Goal: Use online tool/utility: Utilize a website feature to perform a specific function

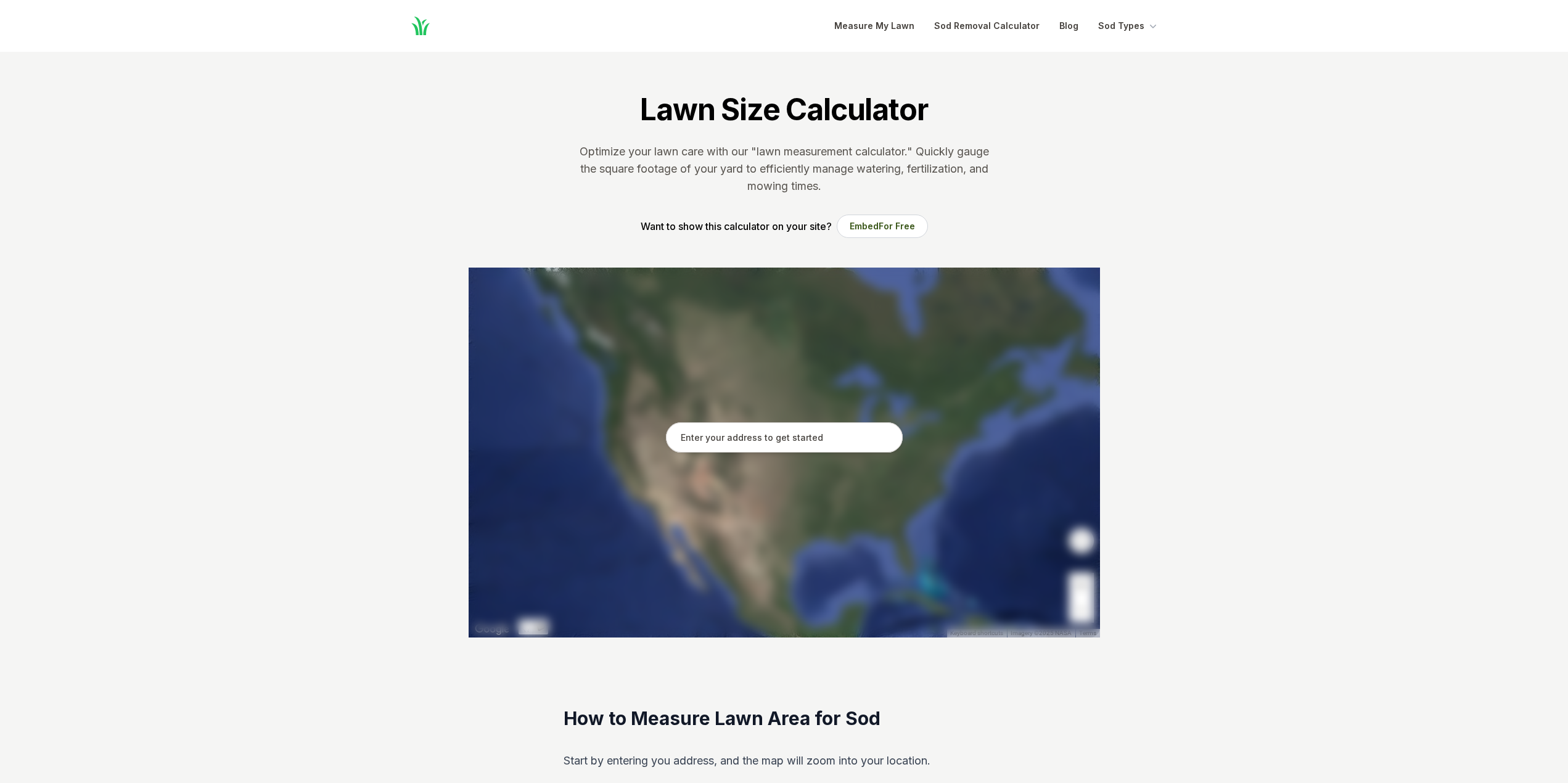
click at [744, 443] on input "text" at bounding box center [784, 438] width 237 height 31
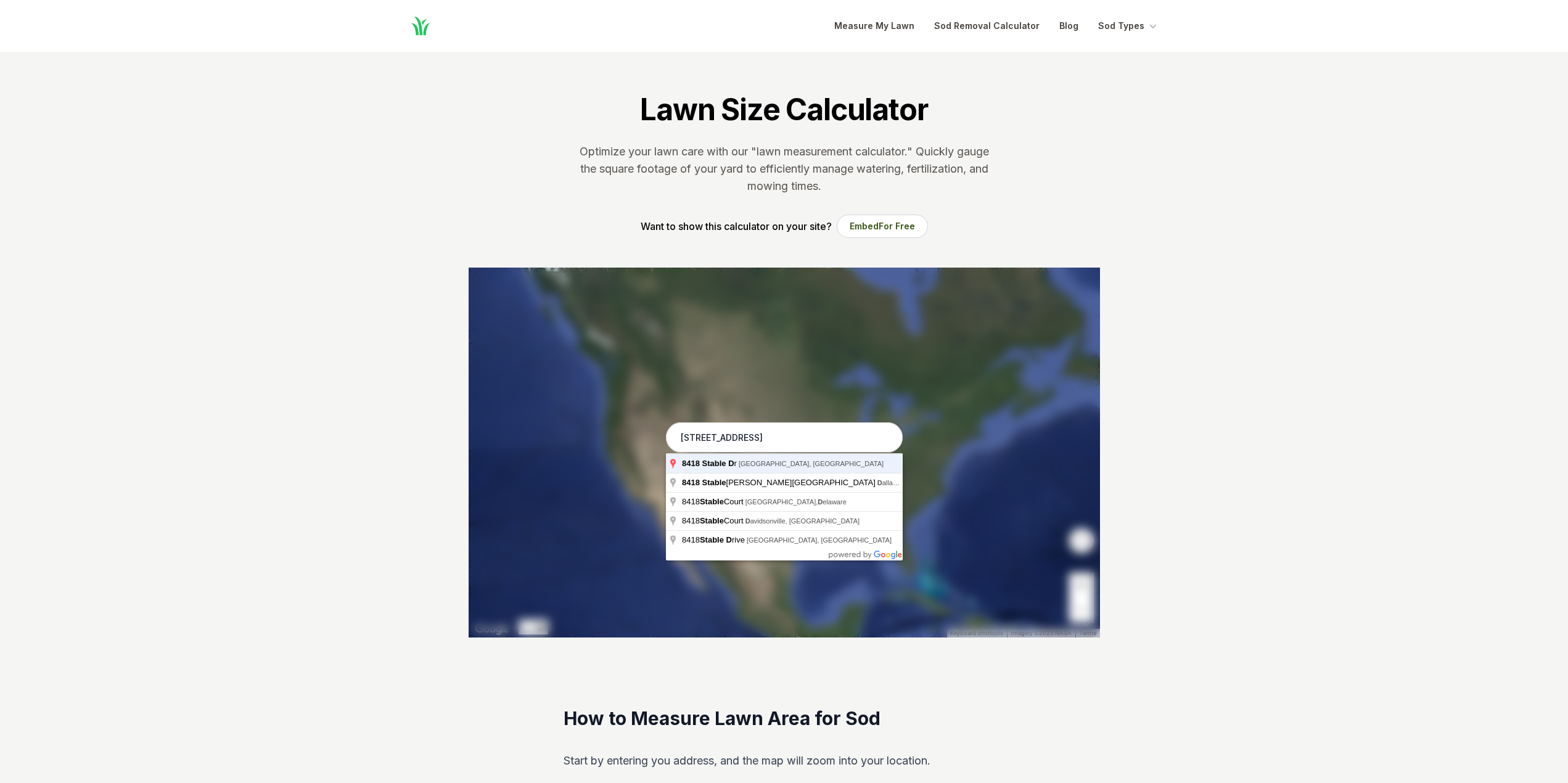
type input "[STREET_ADDRESS]"
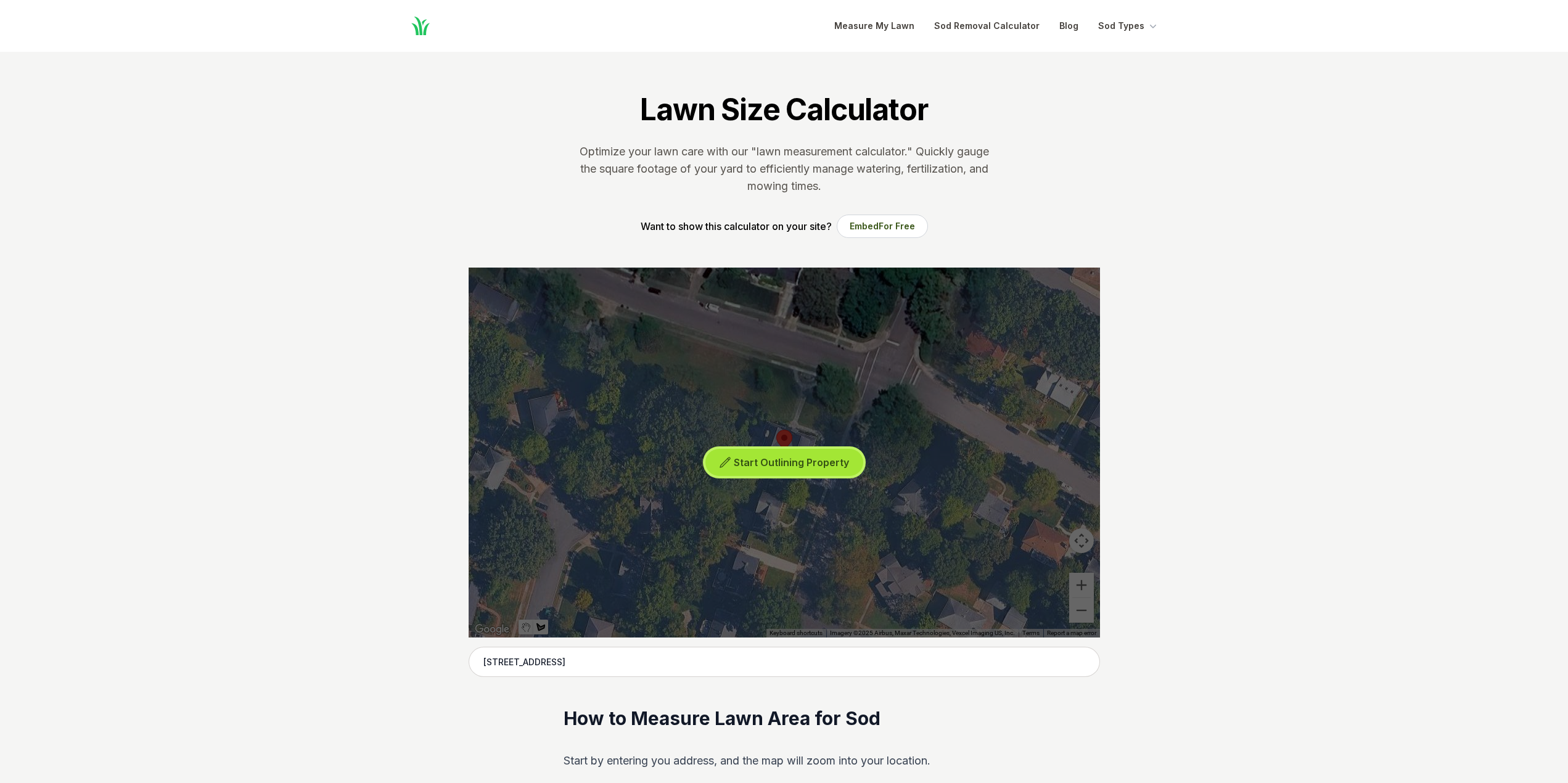
click at [785, 462] on span "Start Outlining Property" at bounding box center [792, 462] width 116 height 12
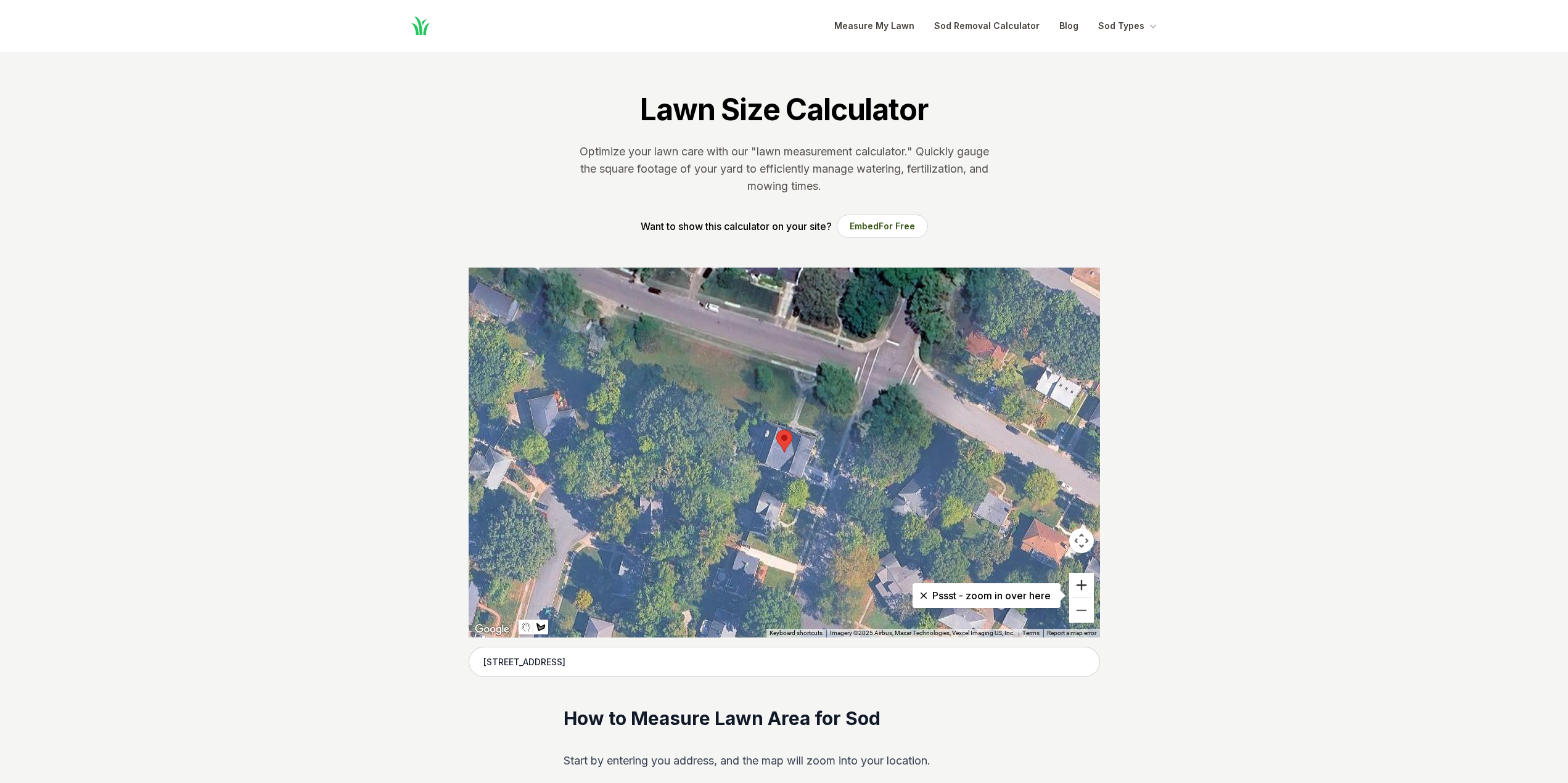
click at [1081, 585] on button "Zoom in" at bounding box center [1081, 585] width 25 height 25
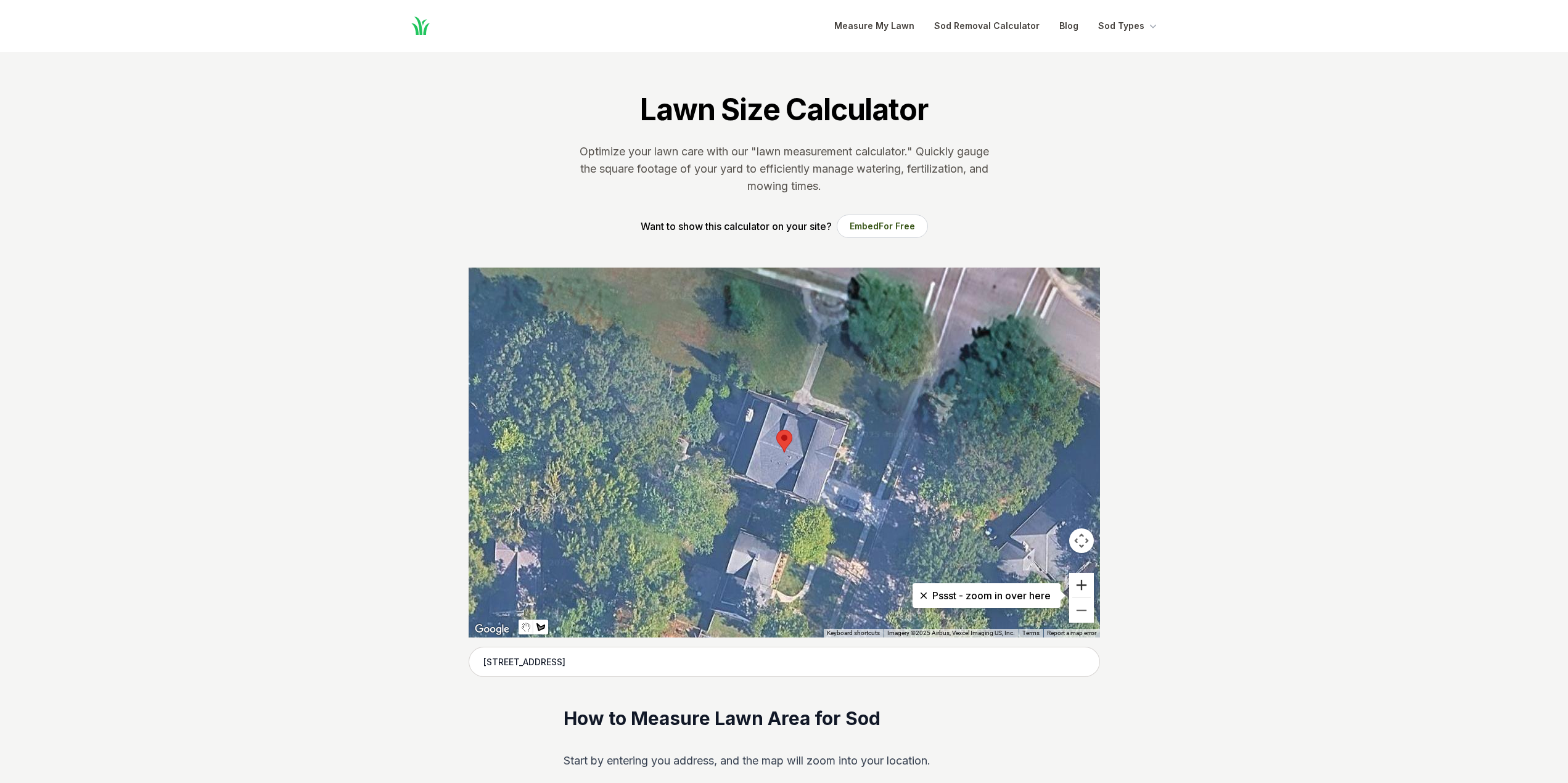
click at [1081, 585] on button "Zoom in" at bounding box center [1081, 585] width 25 height 25
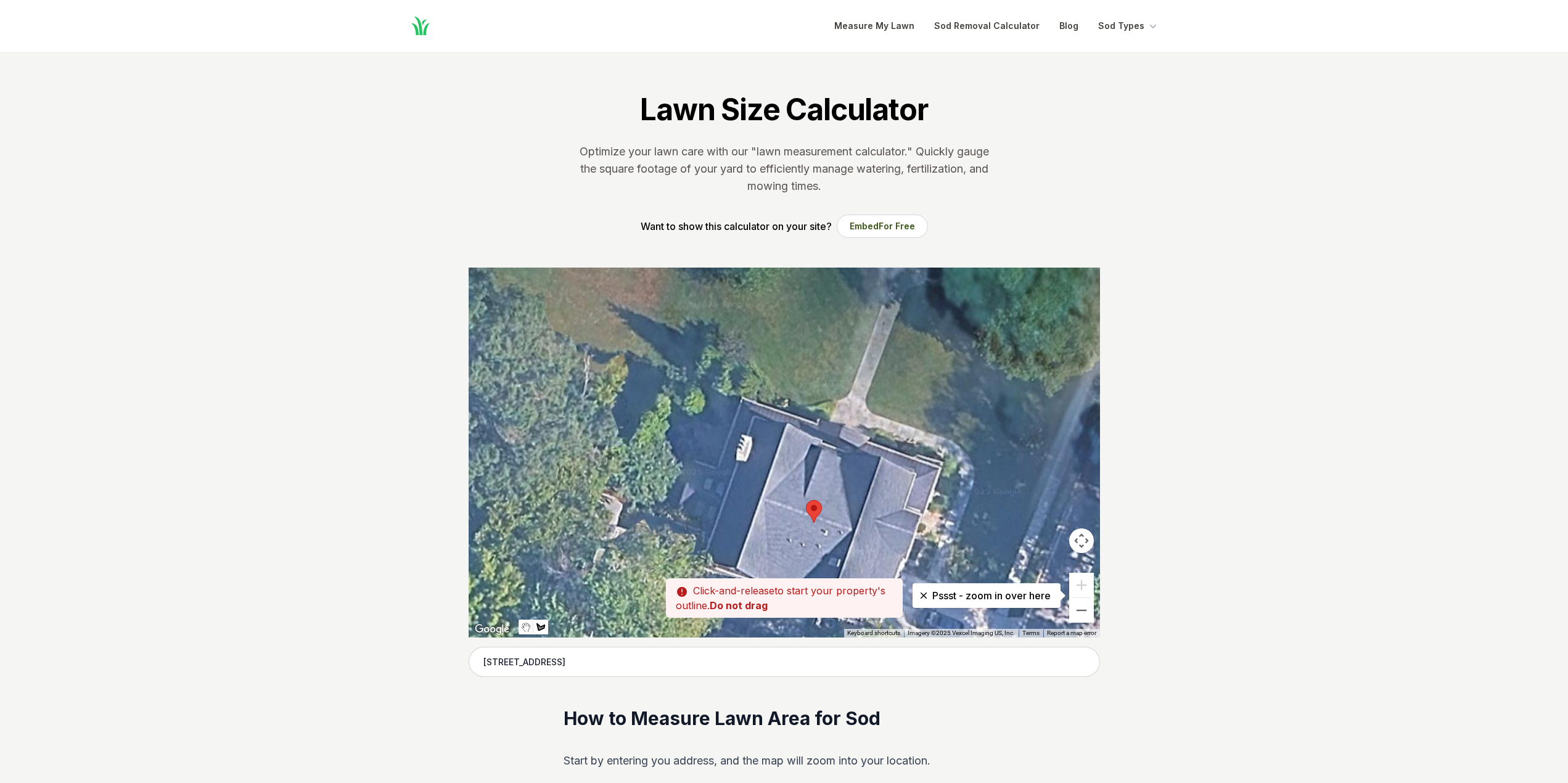
drag, startPoint x: 950, startPoint y: 346, endPoint x: 958, endPoint y: 419, distance: 73.4
click at [950, 411] on div at bounding box center [784, 452] width 632 height 370
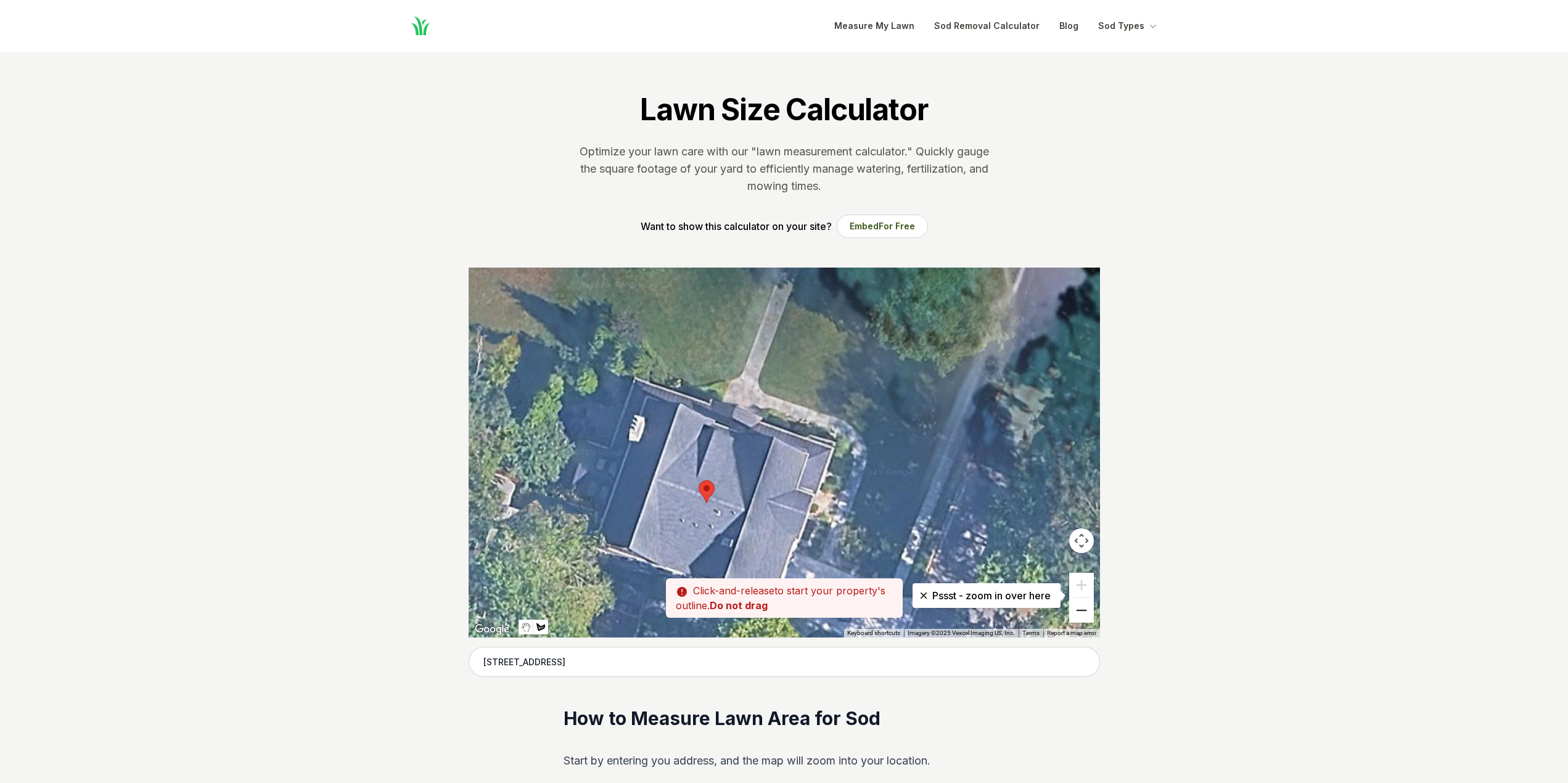
click at [1081, 611] on button "Zoom out" at bounding box center [1081, 610] width 25 height 25
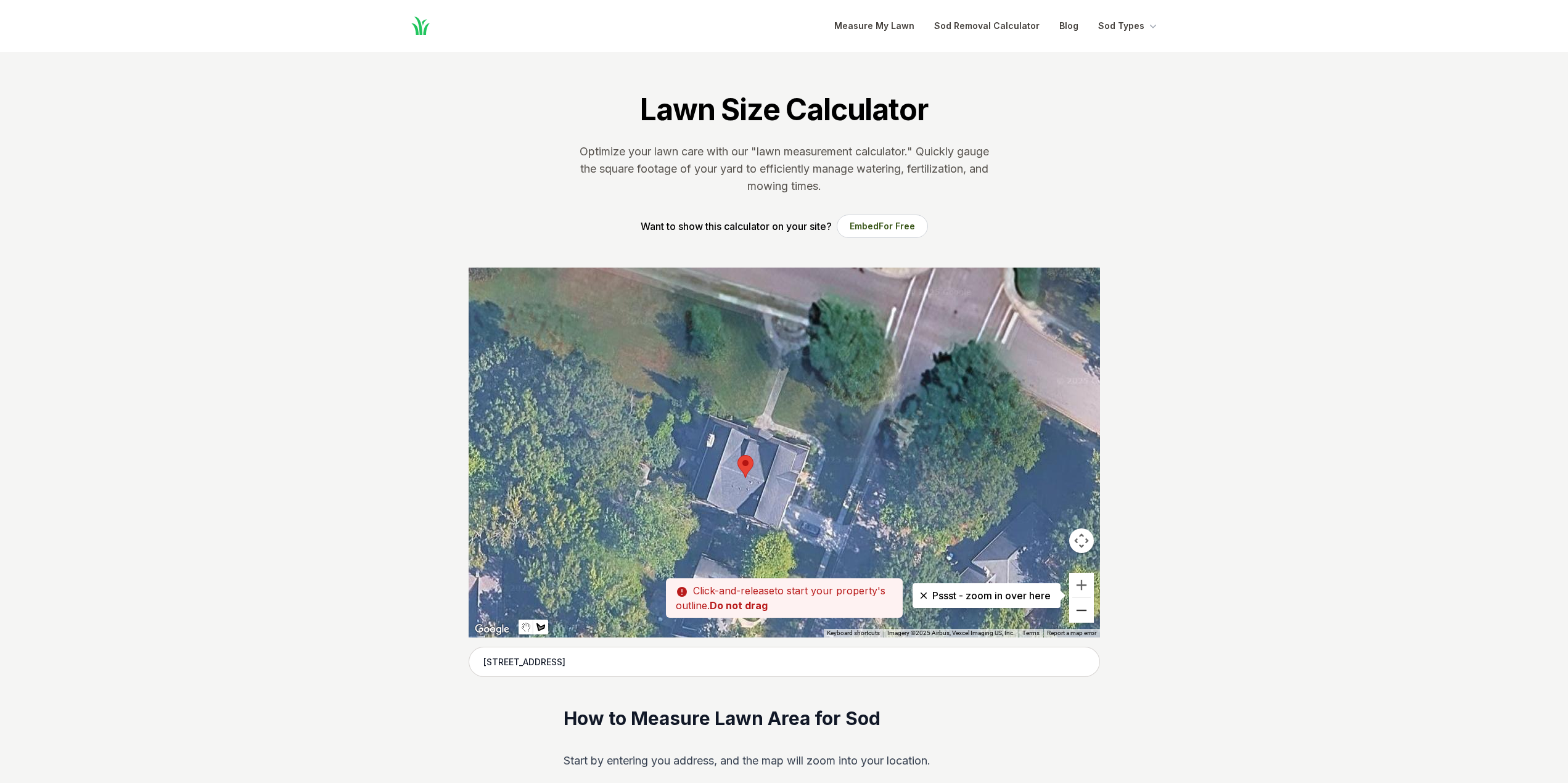
click at [1081, 611] on button "Zoom out" at bounding box center [1081, 610] width 25 height 25
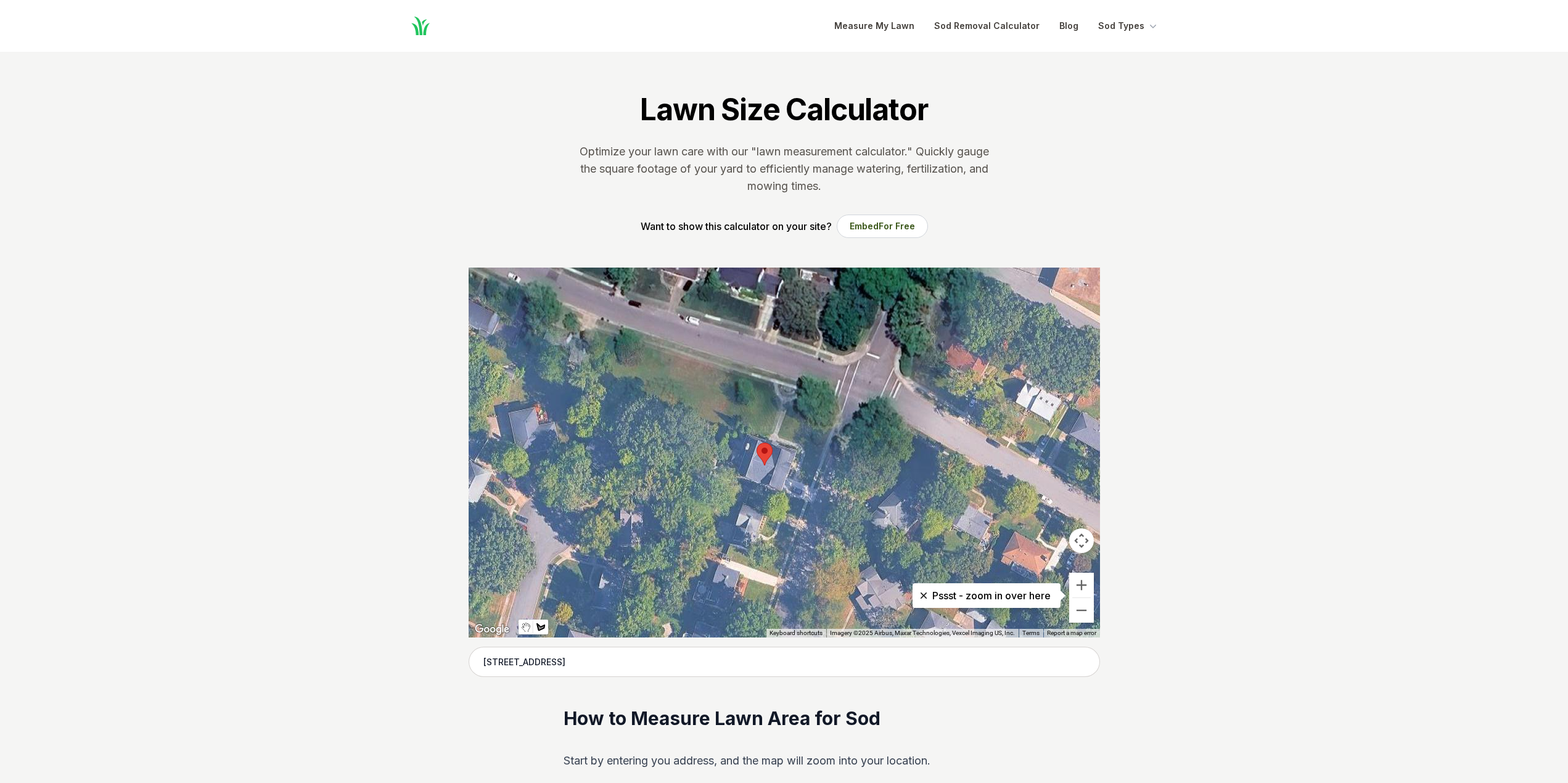
click at [731, 360] on div at bounding box center [784, 452] width 632 height 370
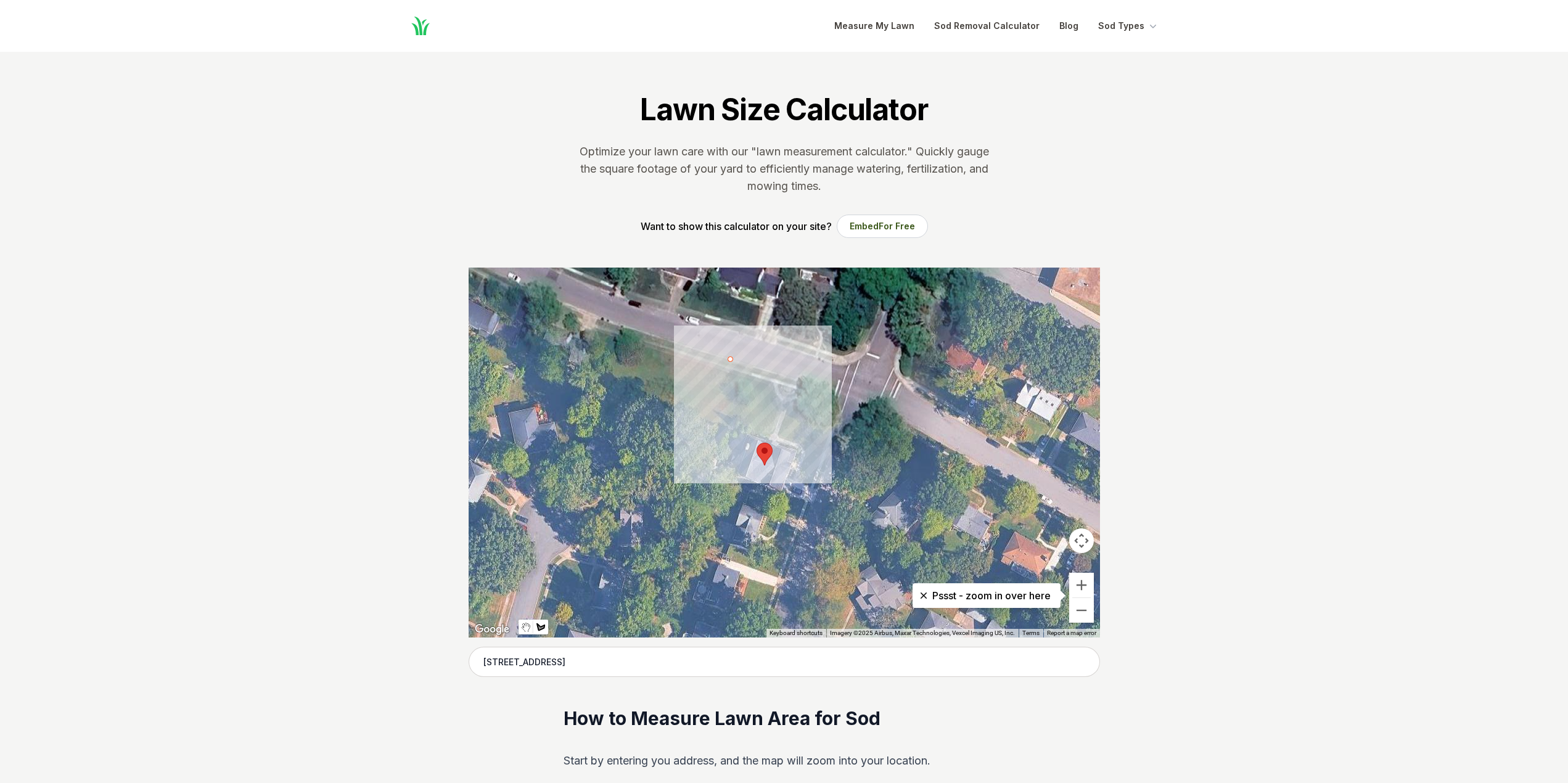
click at [697, 460] on div at bounding box center [784, 452] width 632 height 370
click at [710, 463] on div at bounding box center [784, 452] width 632 height 370
click at [727, 429] on div at bounding box center [784, 452] width 632 height 370
click at [738, 425] on div at bounding box center [784, 452] width 632 height 370
click at [770, 436] on div at bounding box center [784, 452] width 632 height 370
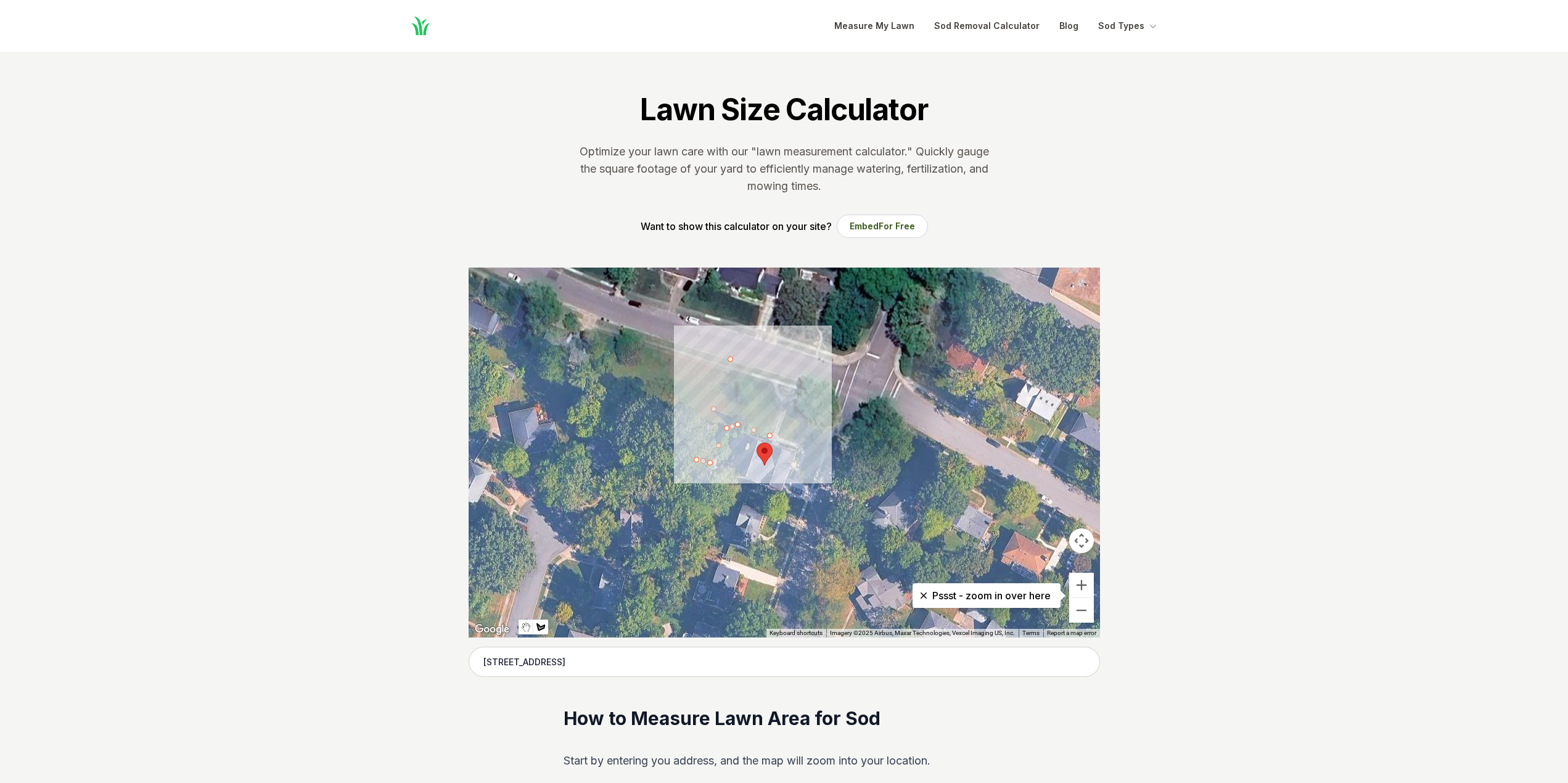
click at [805, 446] on div at bounding box center [784, 452] width 632 height 370
click at [801, 461] on div at bounding box center [784, 452] width 632 height 370
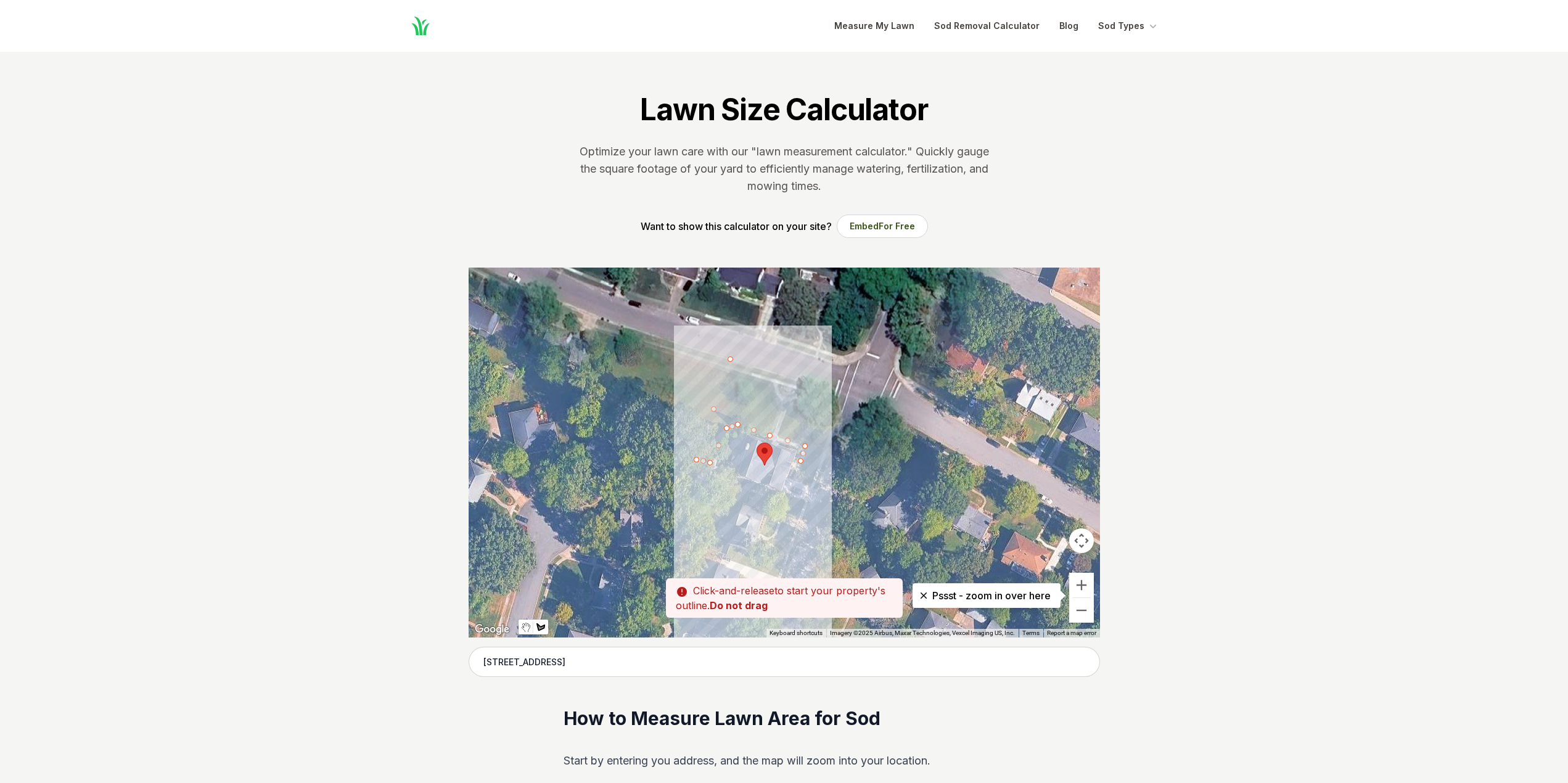
click at [797, 479] on div at bounding box center [784, 452] width 632 height 370
click at [784, 497] on div at bounding box center [784, 452] width 632 height 370
click at [746, 486] on div at bounding box center [784, 452] width 632 height 370
click at [747, 495] on div at bounding box center [784, 452] width 632 height 370
click at [803, 510] on div at bounding box center [784, 452] width 632 height 370
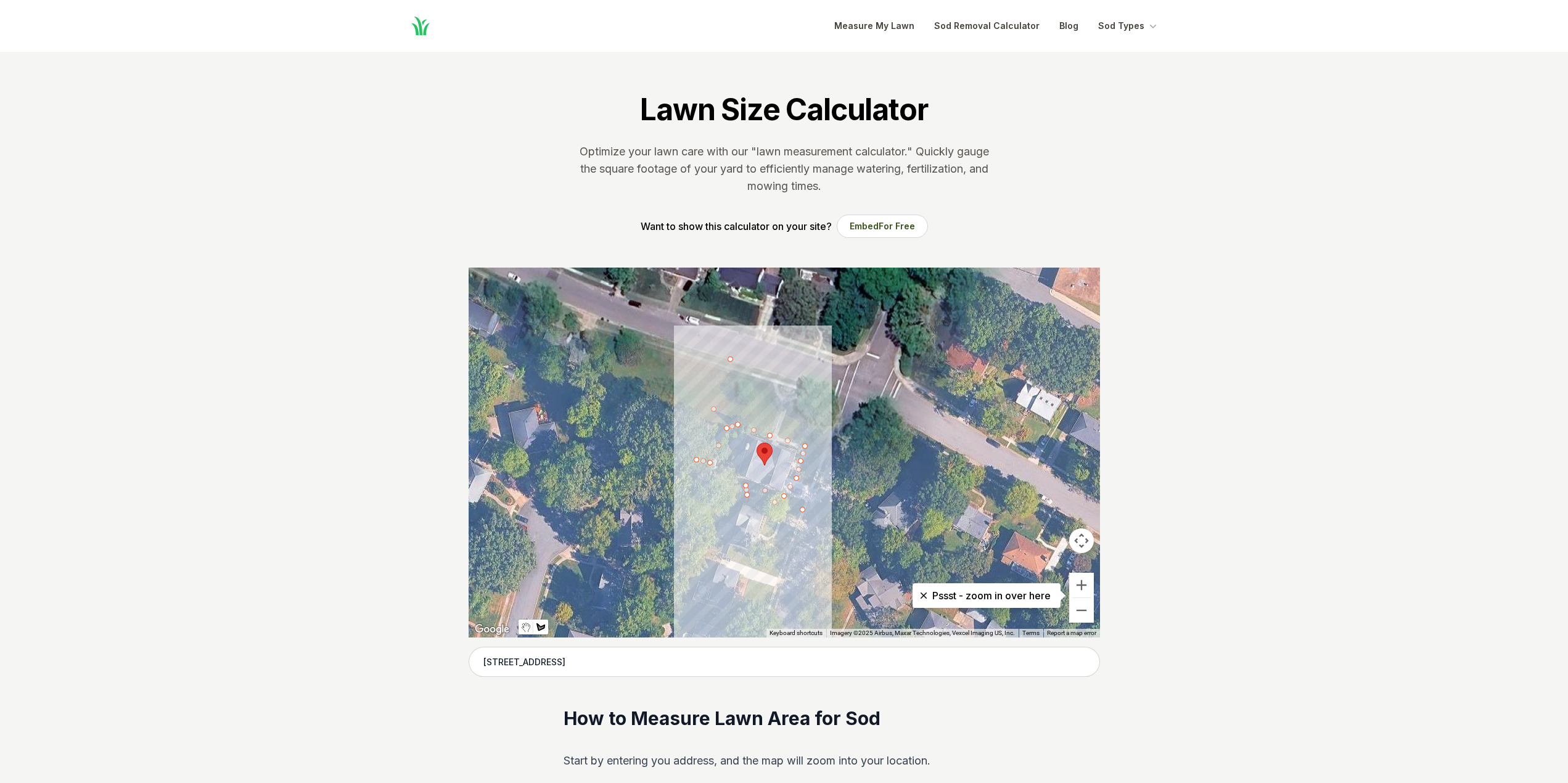
click at [805, 501] on div at bounding box center [784, 452] width 632 height 370
click at [790, 496] on div at bounding box center [784, 452] width 632 height 370
click at [800, 482] on div at bounding box center [784, 452] width 632 height 370
click at [810, 485] on div at bounding box center [784, 452] width 632 height 370
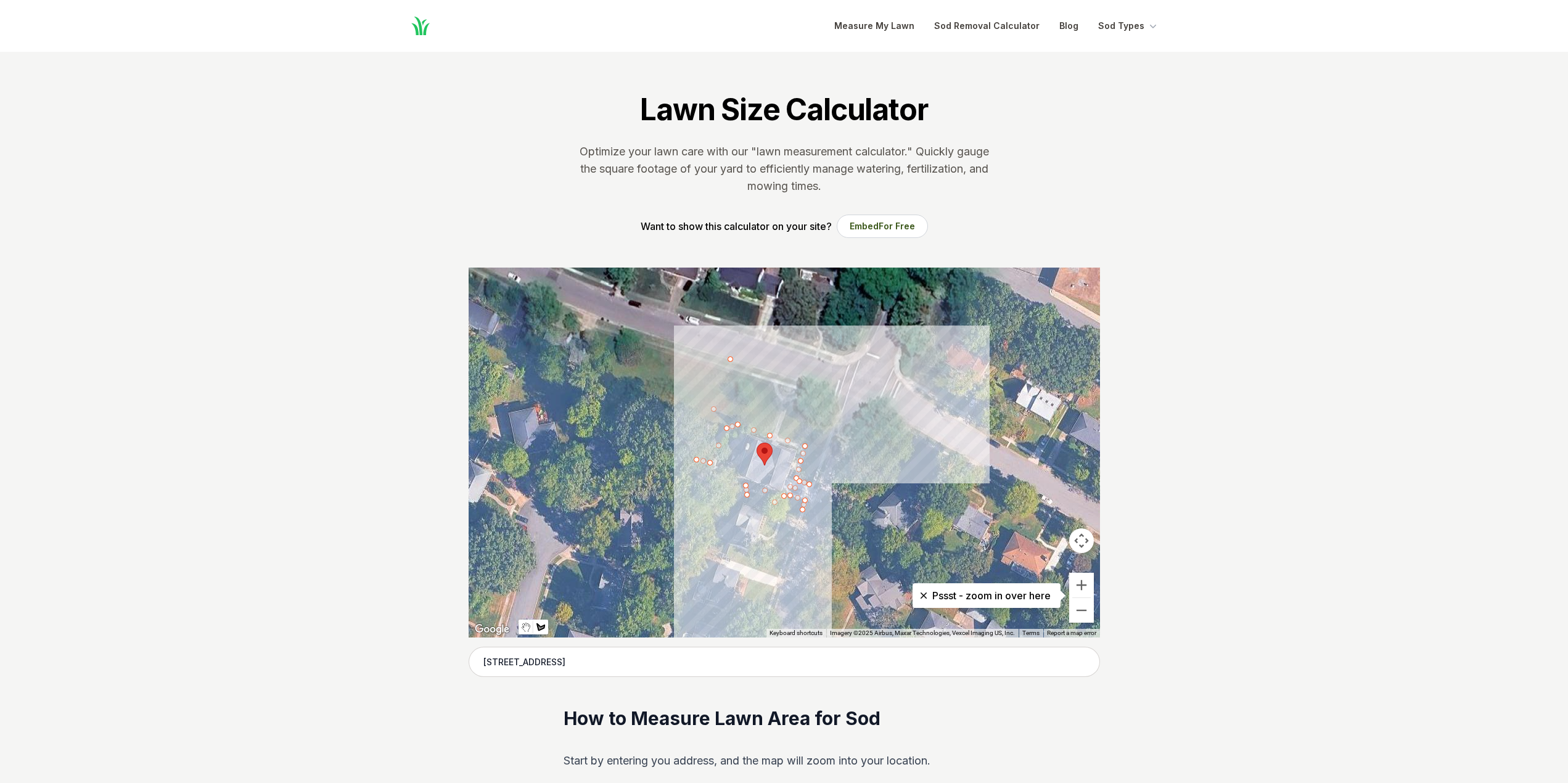
click at [830, 423] on div at bounding box center [784, 452] width 632 height 370
click at [827, 405] on div at bounding box center [784, 452] width 632 height 370
click at [811, 392] on div at bounding box center [784, 452] width 632 height 370
click at [772, 380] on div at bounding box center [784, 452] width 632 height 370
click at [737, 374] on div at bounding box center [784, 452] width 632 height 370
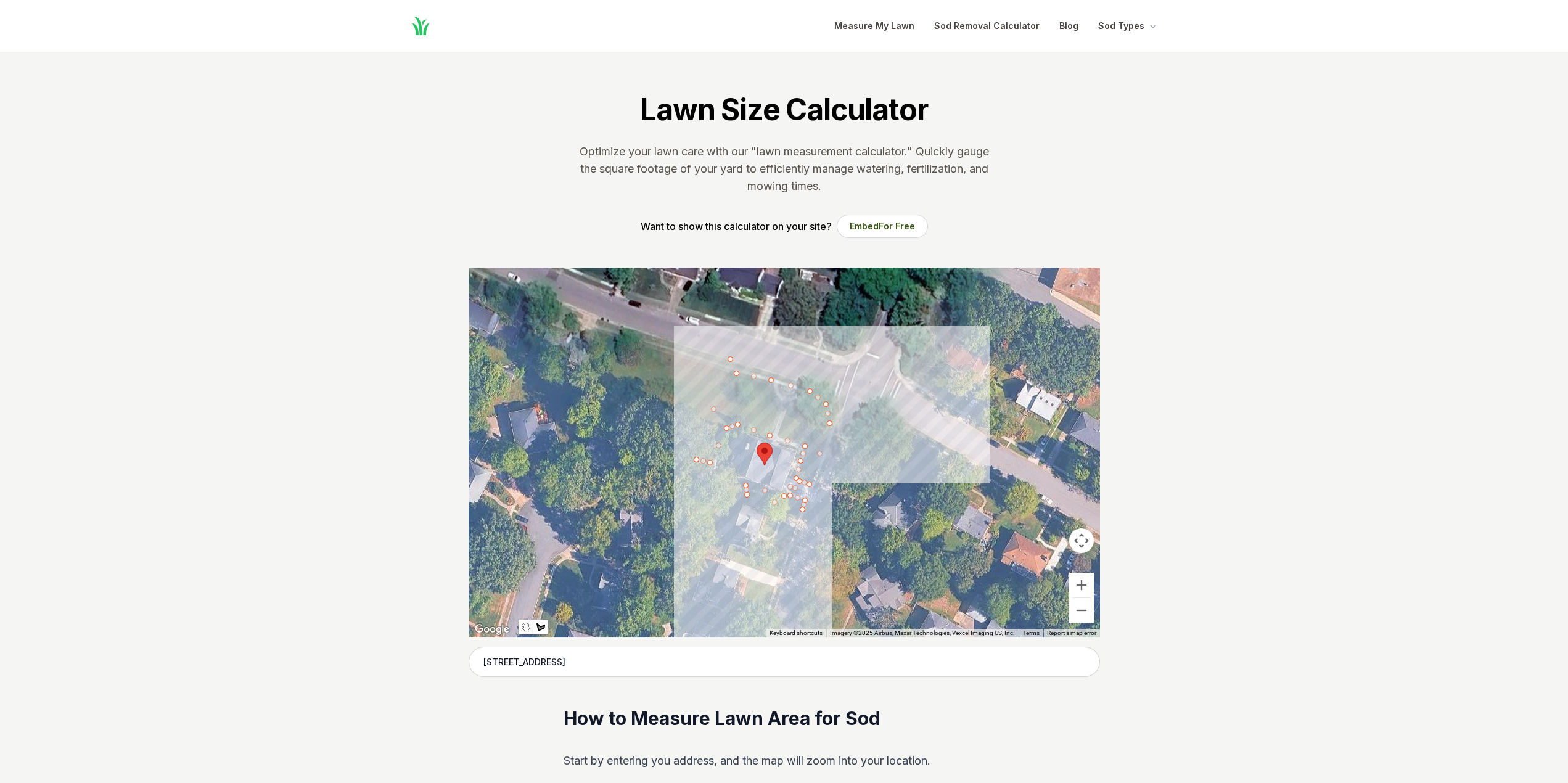
click at [737, 368] on div at bounding box center [784, 452] width 632 height 370
click at [809, 388] on div at bounding box center [784, 452] width 632 height 370
click at [809, 384] on div at bounding box center [784, 452] width 632 height 370
click at [730, 361] on div at bounding box center [784, 452] width 632 height 370
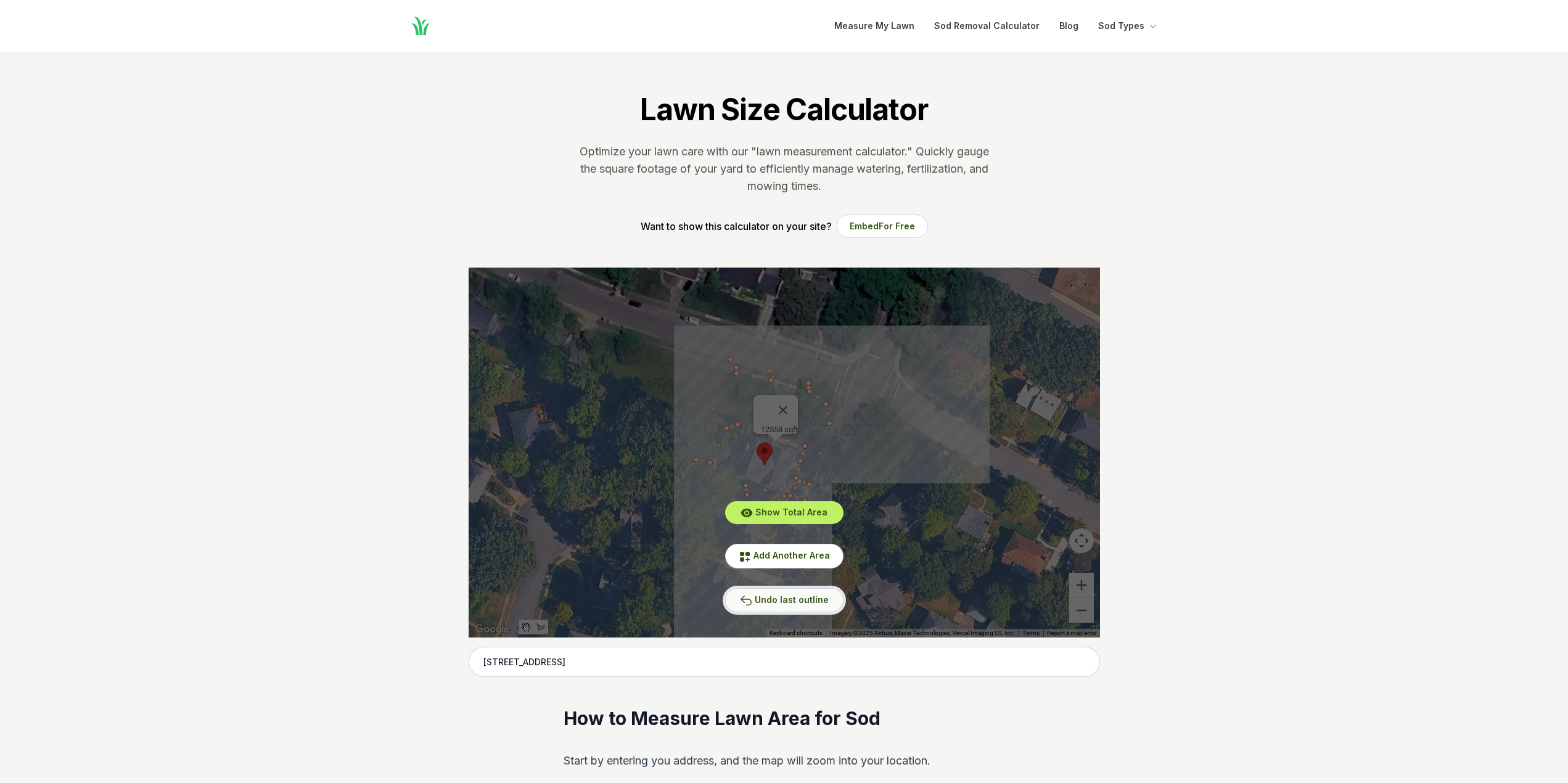
click at [776, 599] on span "Undo last outline" at bounding box center [792, 600] width 74 height 11
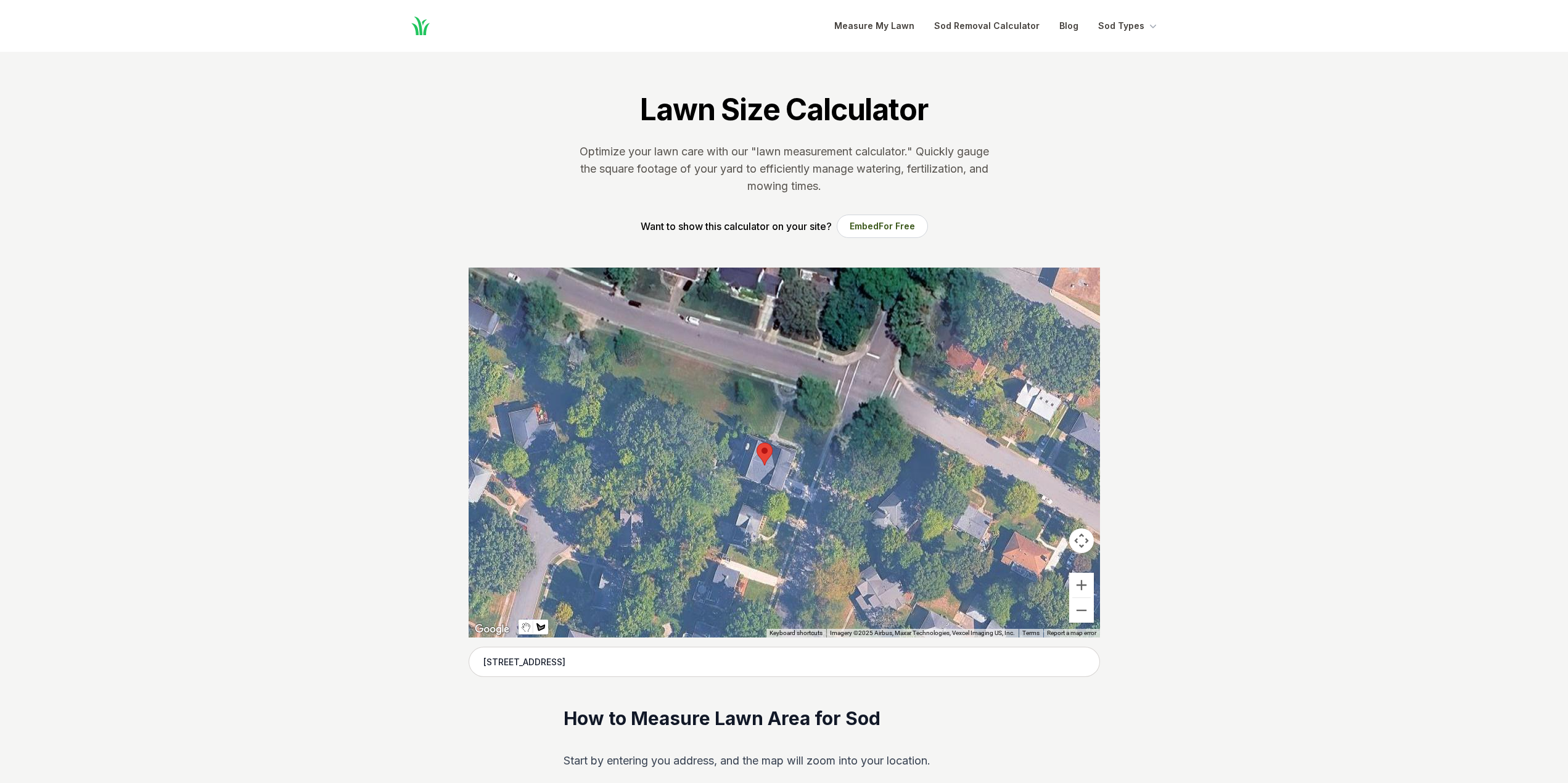
click at [739, 363] on div at bounding box center [784, 452] width 632 height 370
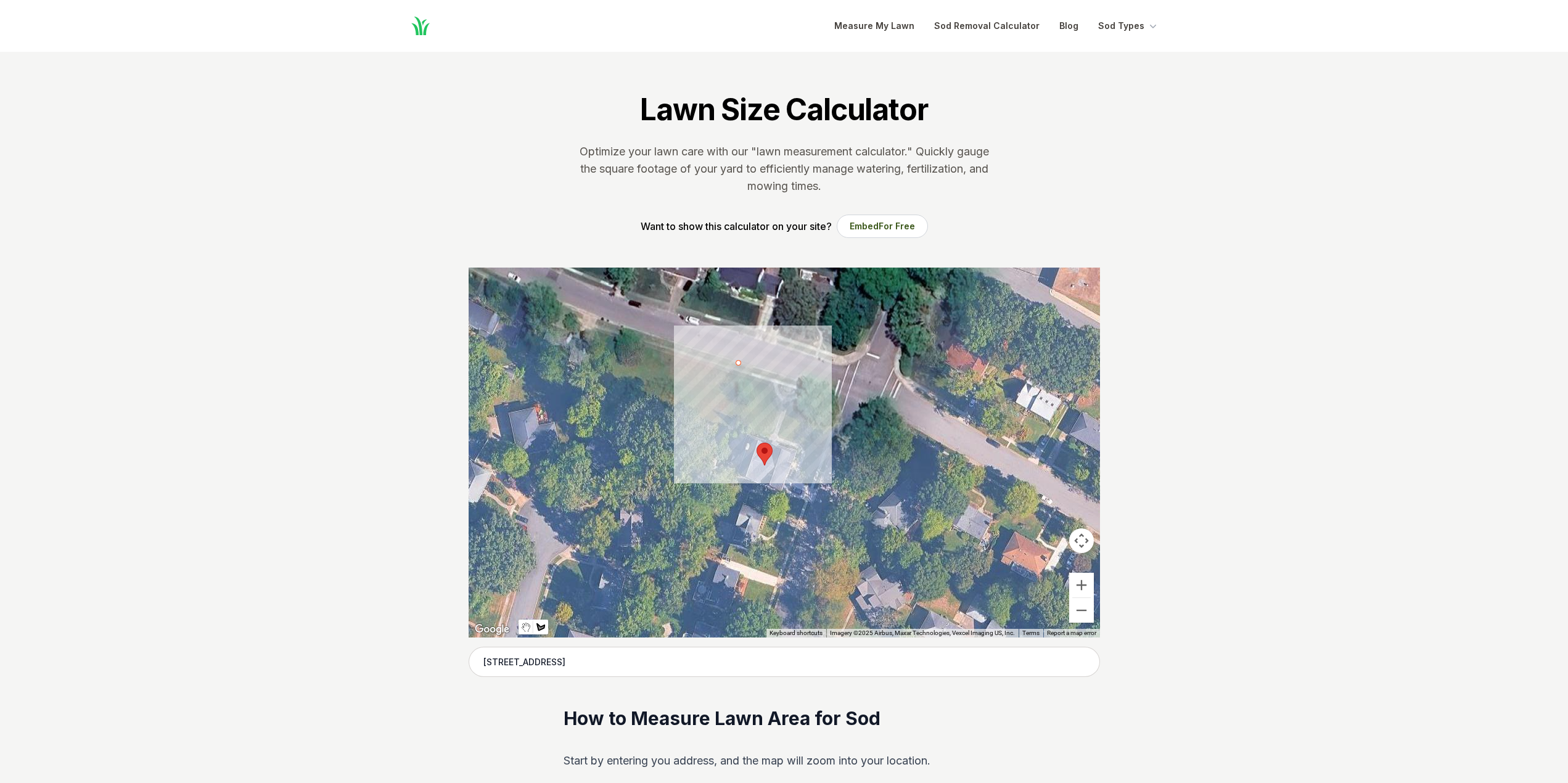
drag, startPoint x: 710, startPoint y: 462, endPoint x: 720, endPoint y: 470, distance: 12.8
click at [711, 463] on div at bounding box center [784, 452] width 632 height 370
click at [702, 460] on div at bounding box center [784, 452] width 632 height 370
click at [718, 465] on div at bounding box center [784, 452] width 632 height 370
drag, startPoint x: 731, startPoint y: 425, endPoint x: 750, endPoint y: 425, distance: 19.0
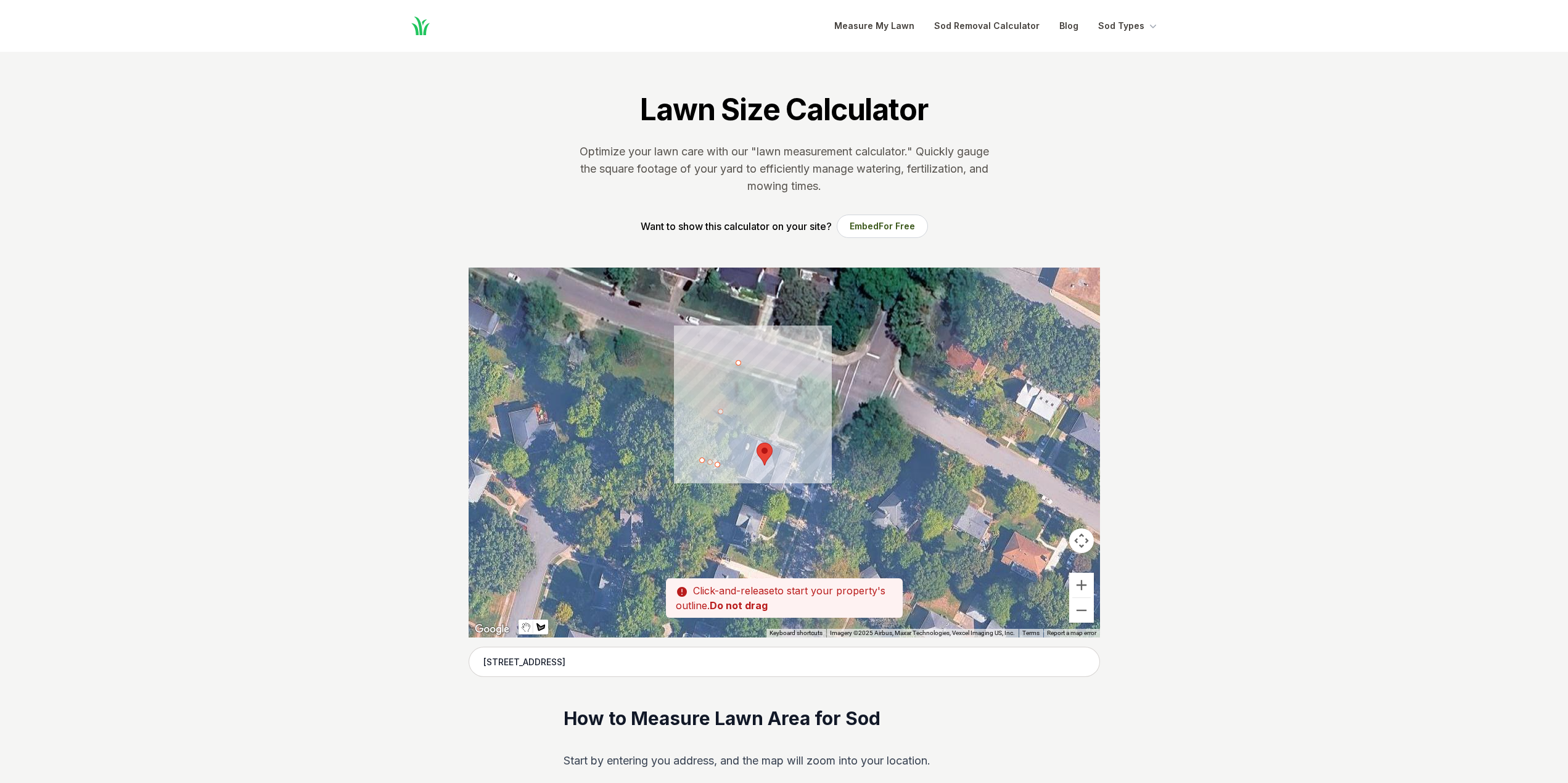
click at [732, 425] on div at bounding box center [784, 452] width 632 height 370
click at [805, 448] on div at bounding box center [784, 452] width 632 height 370
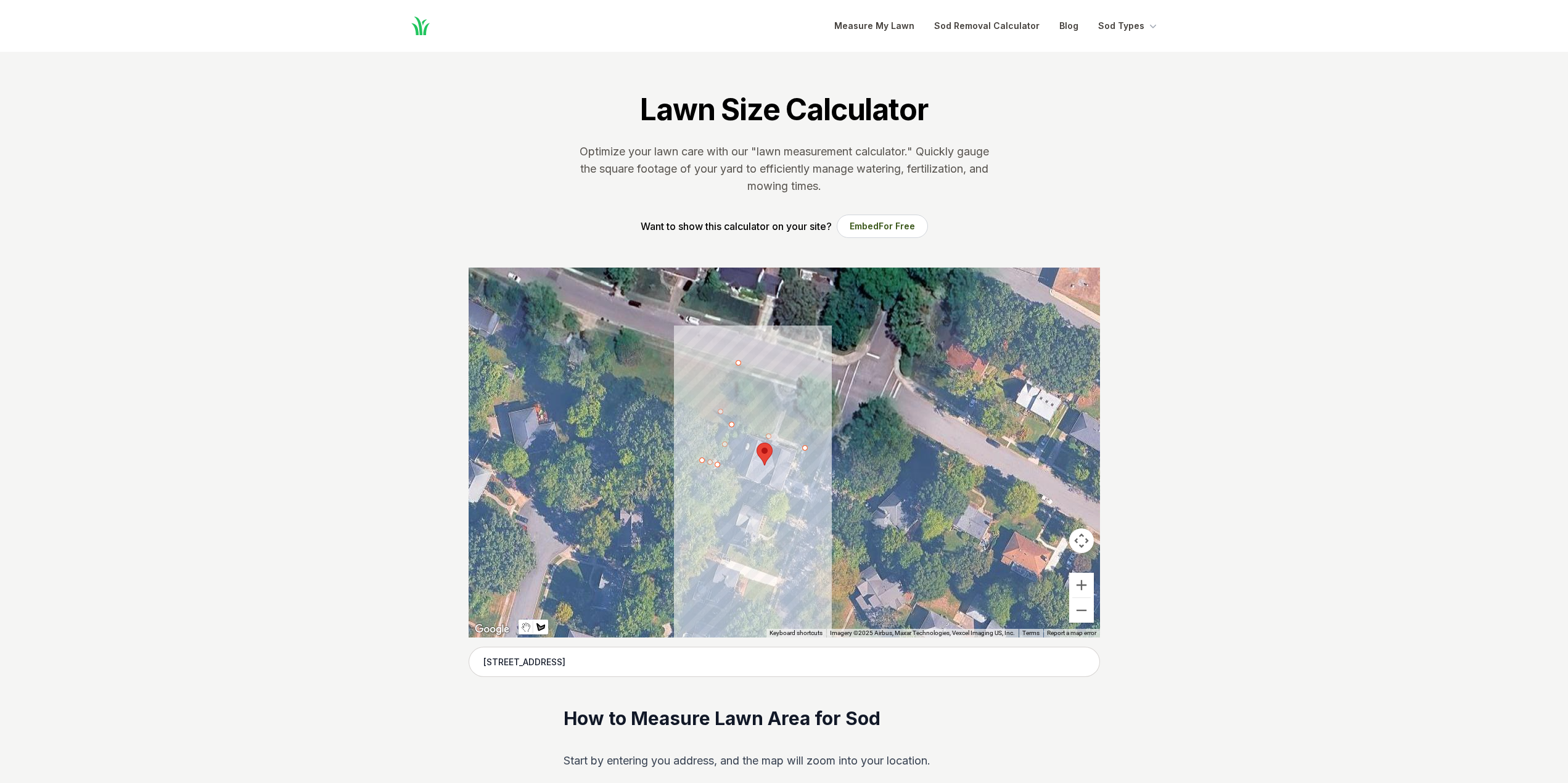
click at [792, 479] on div at bounding box center [784, 452] width 632 height 370
click at [788, 495] on div at bounding box center [784, 452] width 632 height 370
click at [749, 486] on div at bounding box center [784, 452] width 632 height 370
click at [750, 496] on div at bounding box center [784, 452] width 632 height 370
click at [803, 511] on div at bounding box center [784, 452] width 632 height 370
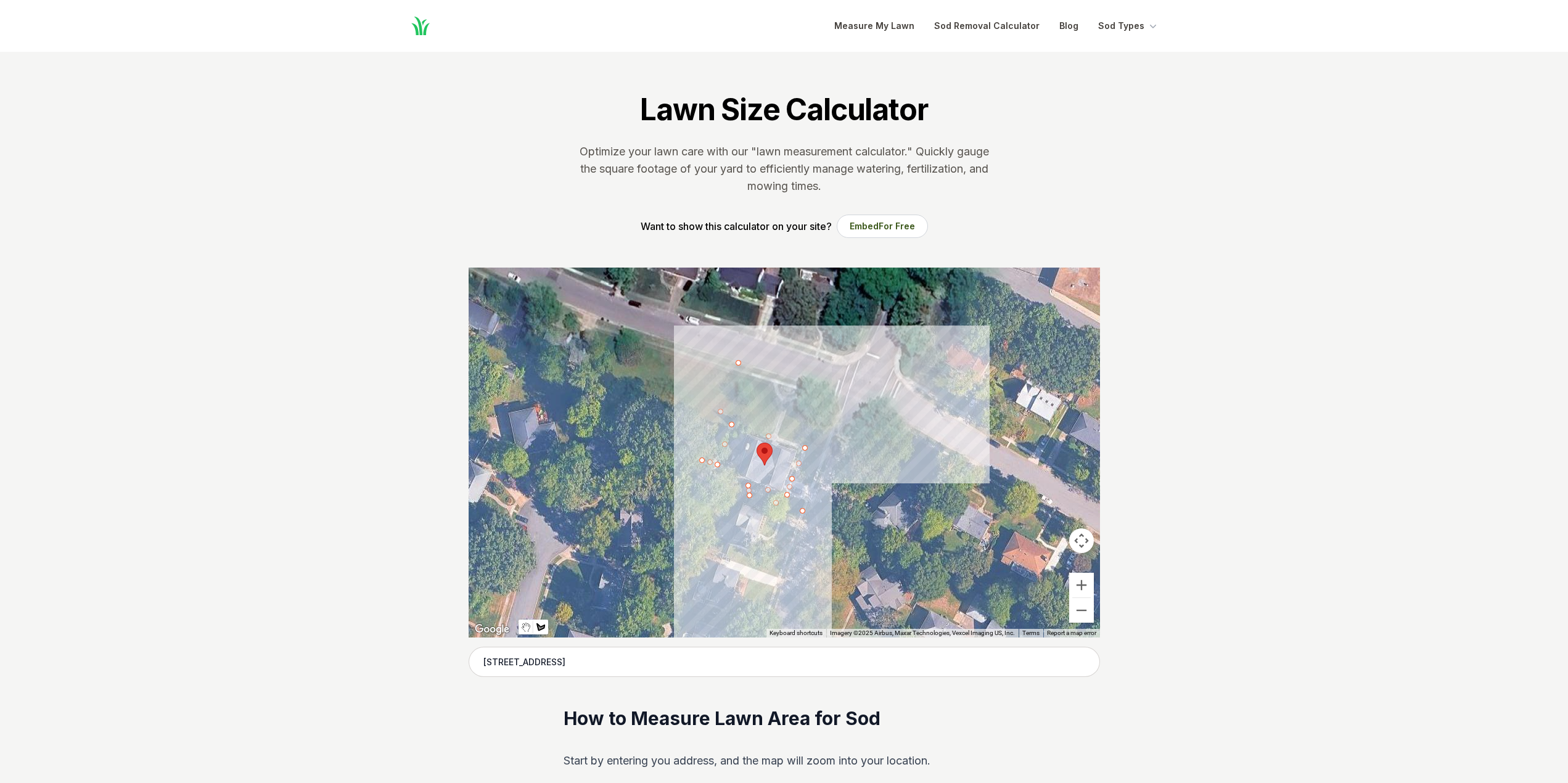
click at [832, 415] on div at bounding box center [784, 452] width 632 height 370
click at [821, 395] on div at bounding box center [784, 452] width 632 height 370
drag, startPoint x: 784, startPoint y: 387, endPoint x: 769, endPoint y: 377, distance: 18.0
click at [783, 387] on div at bounding box center [784, 452] width 632 height 370
click at [741, 364] on div at bounding box center [784, 452] width 632 height 370
